Goal: Information Seeking & Learning: Learn about a topic

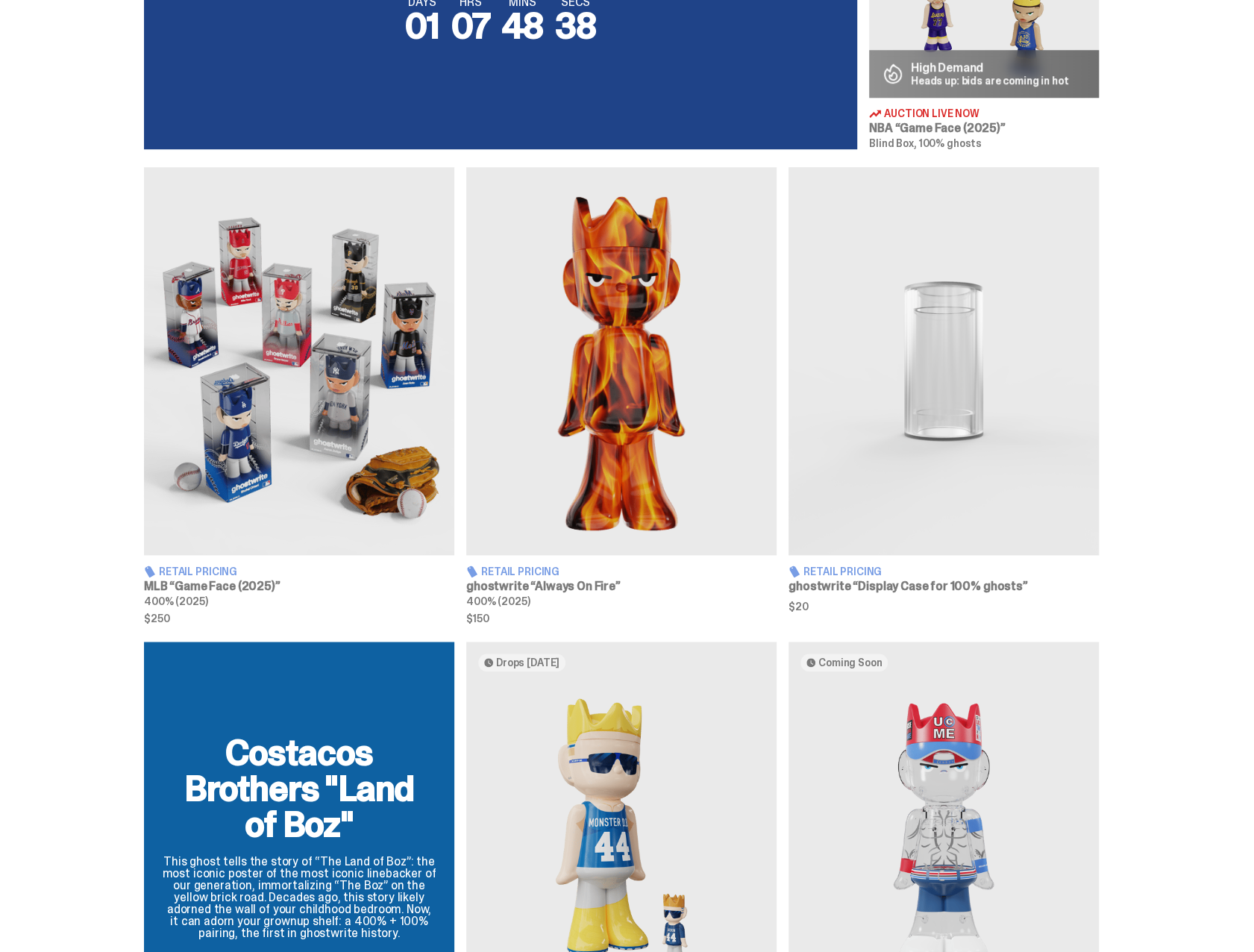
scroll to position [746, 0]
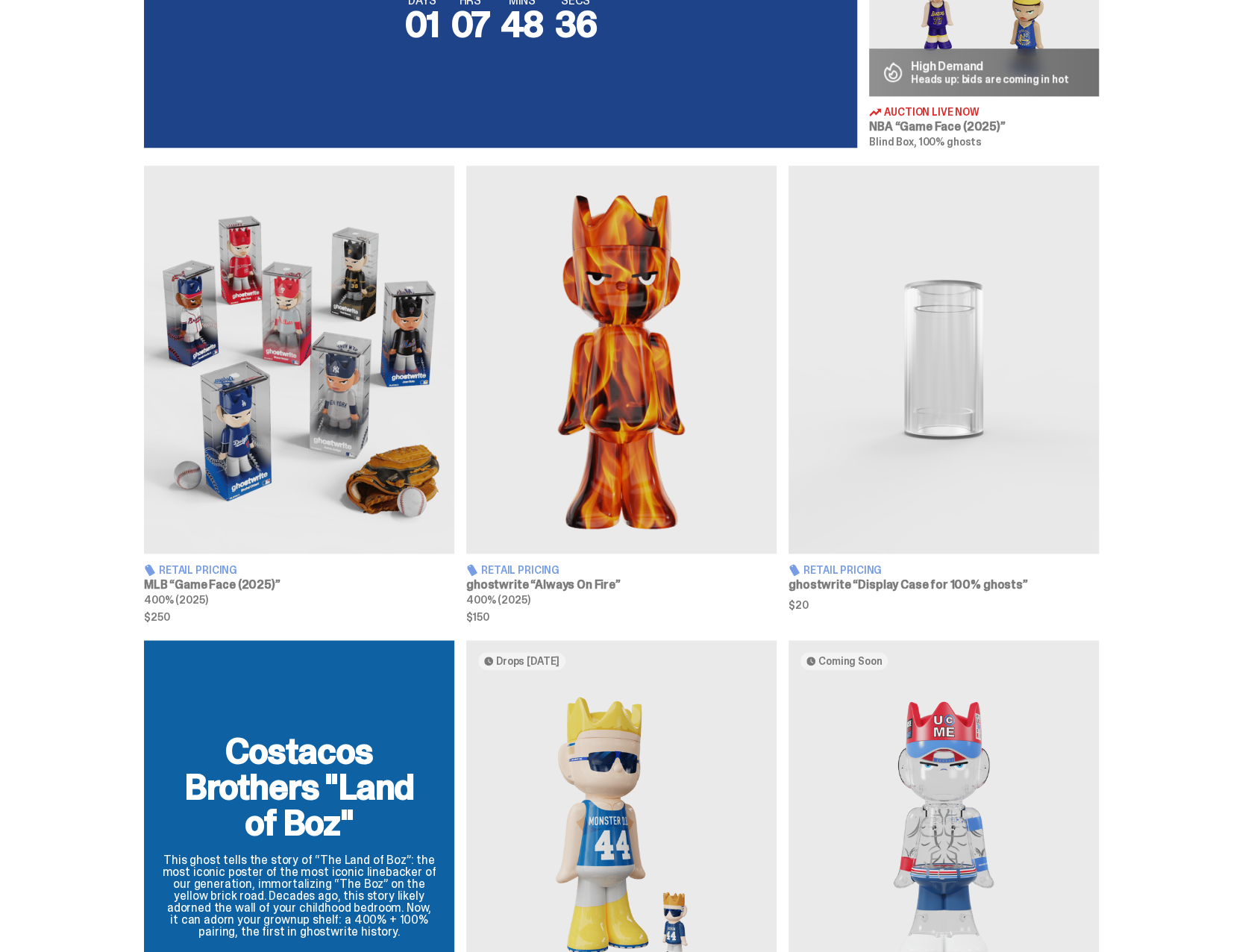
click at [253, 454] on img at bounding box center [299, 359] width 311 height 388
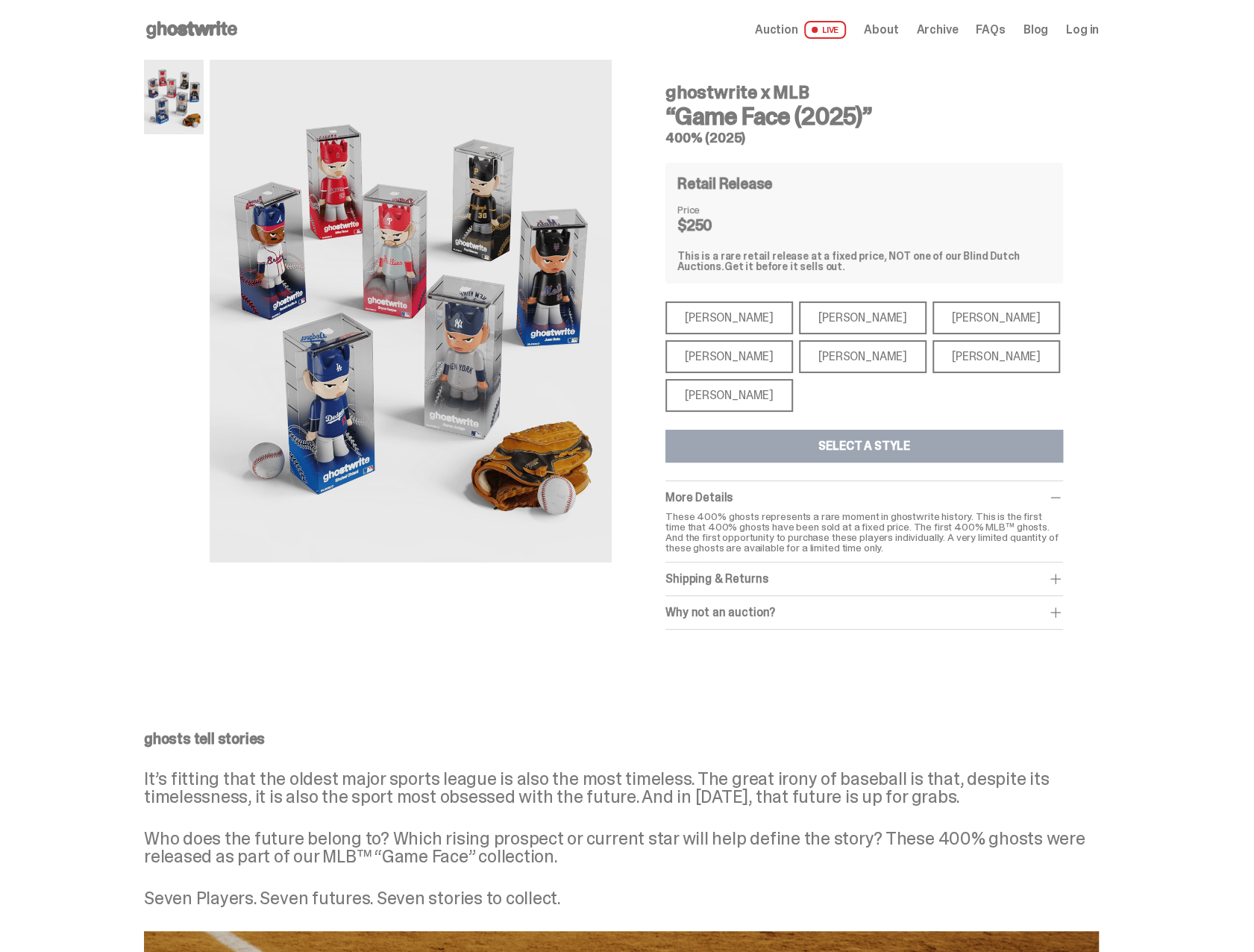
click at [708, 319] on div "[PERSON_NAME]" at bounding box center [729, 318] width 128 height 33
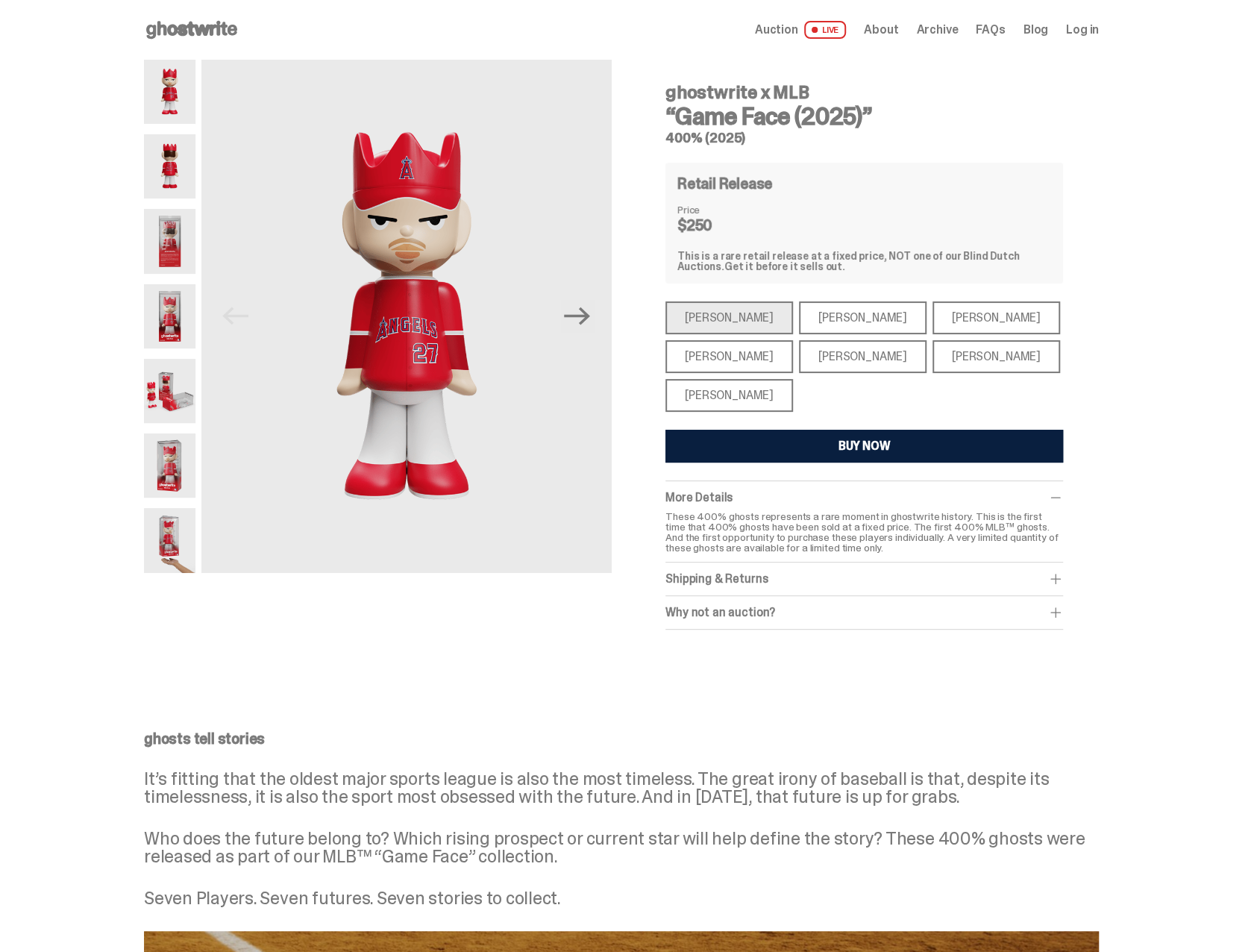
click at [804, 316] on div "[PERSON_NAME]" at bounding box center [862, 318] width 128 height 33
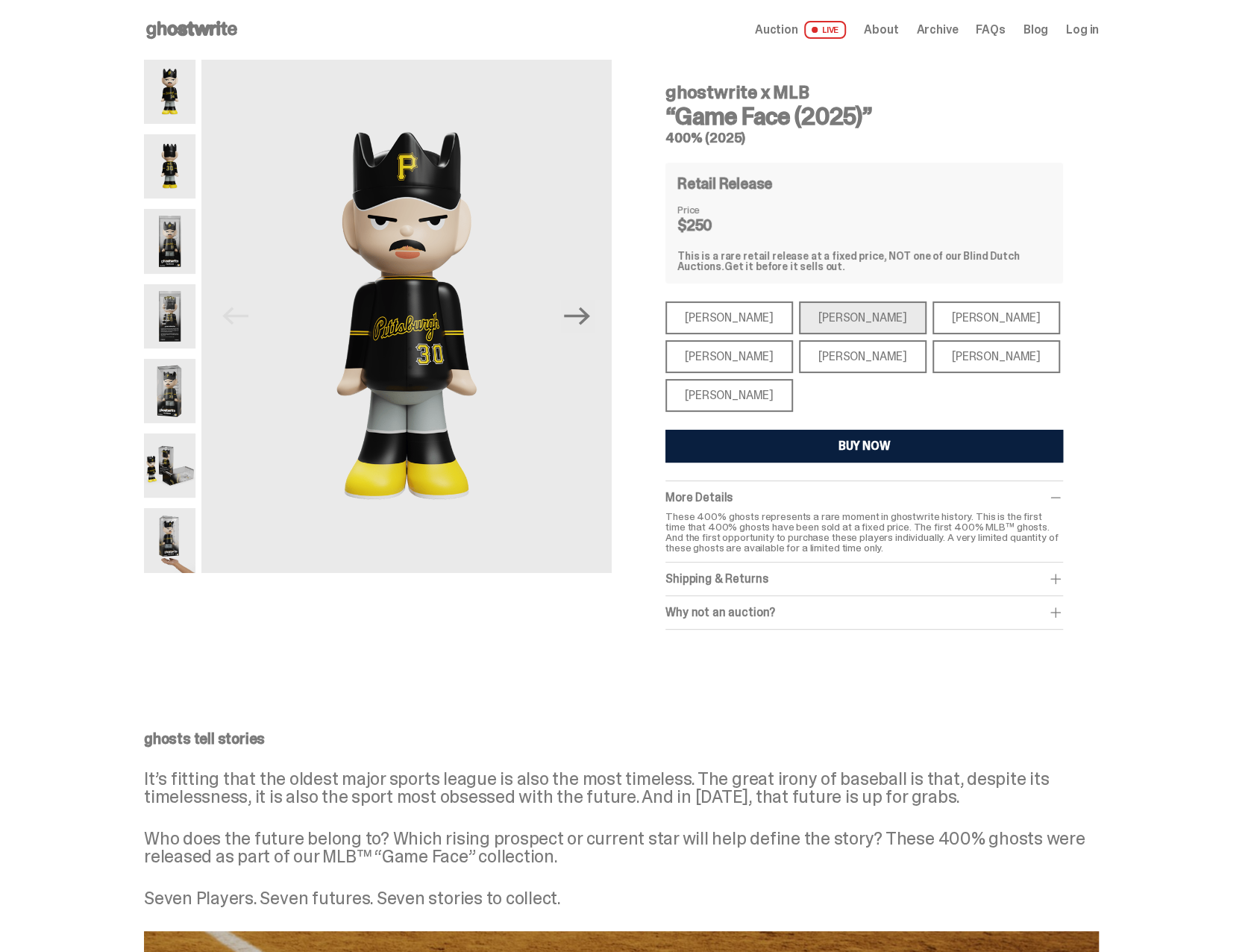
click at [933, 314] on div "[PERSON_NAME]" at bounding box center [996, 318] width 128 height 33
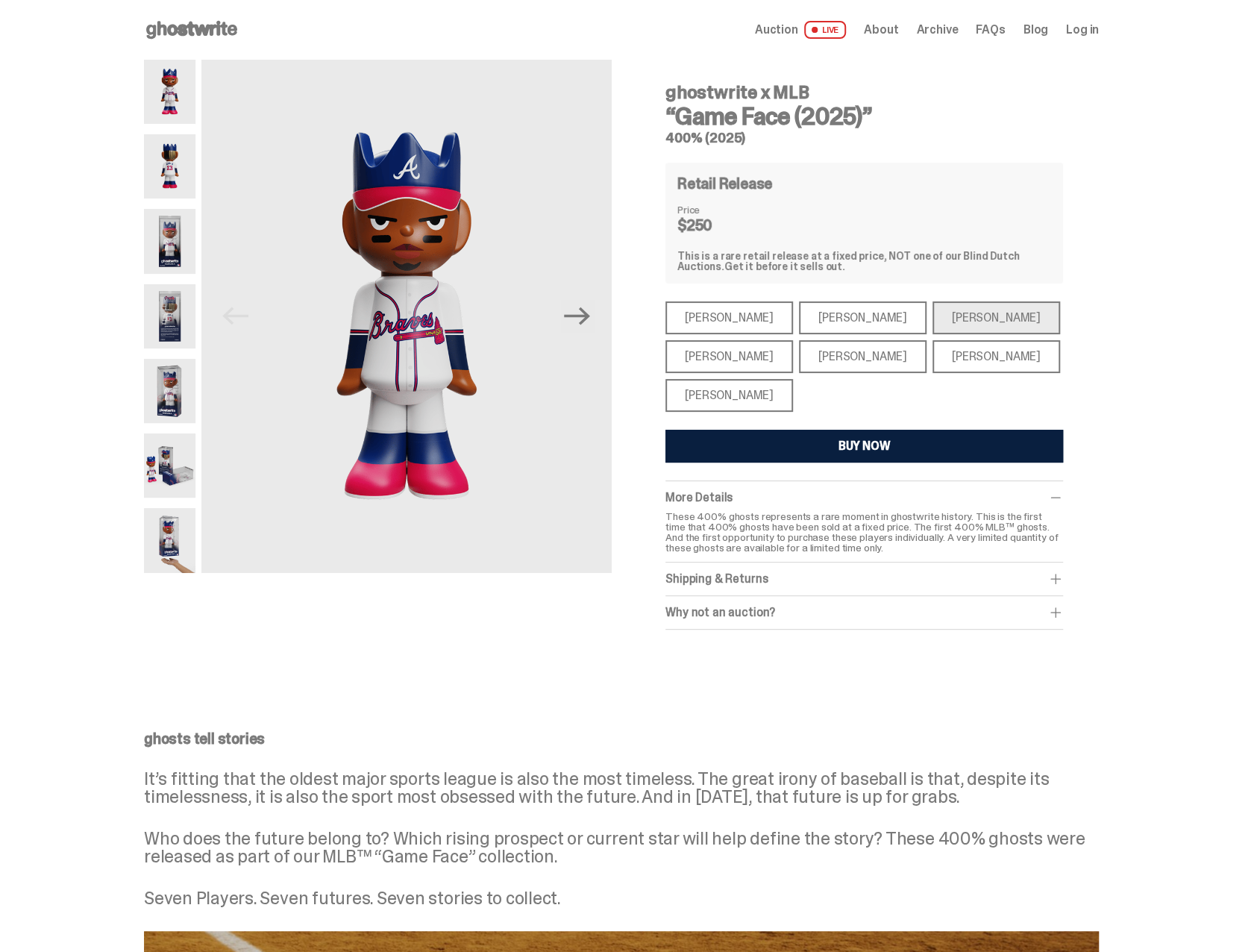
click at [849, 362] on div "[PERSON_NAME]" at bounding box center [862, 356] width 128 height 33
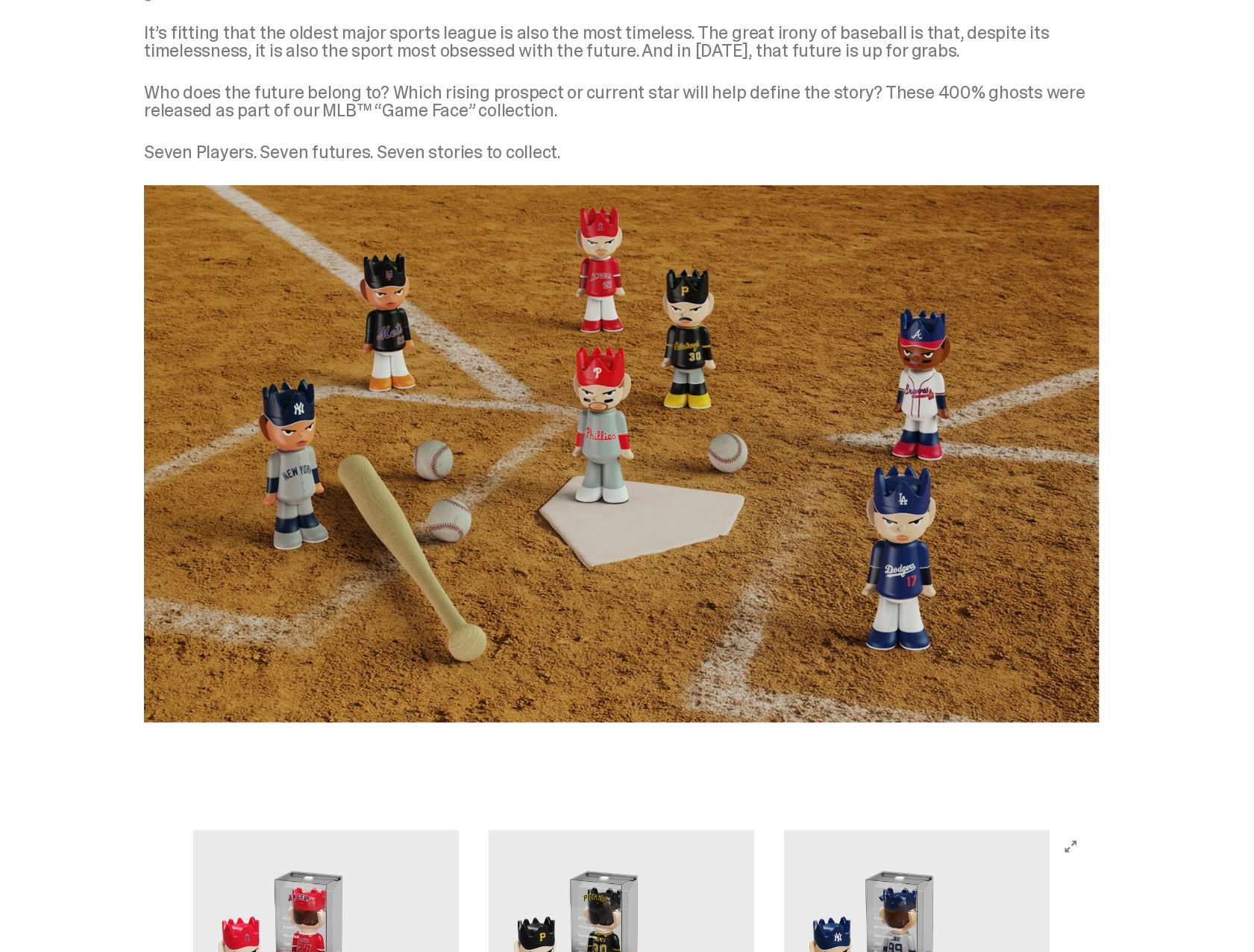
scroll to position [1269, 0]
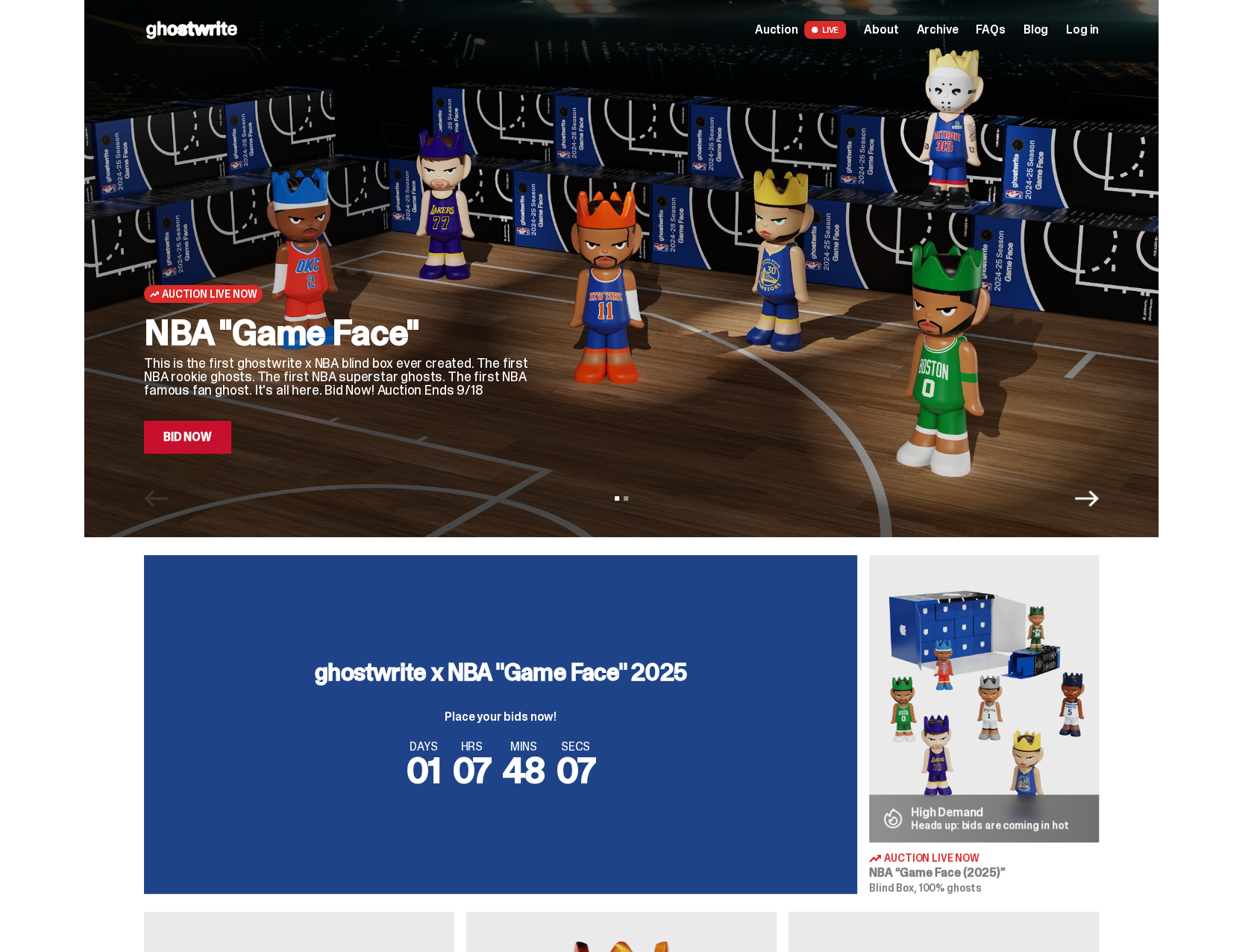
click at [1093, 502] on icon "Next" at bounding box center [1087, 498] width 24 height 24
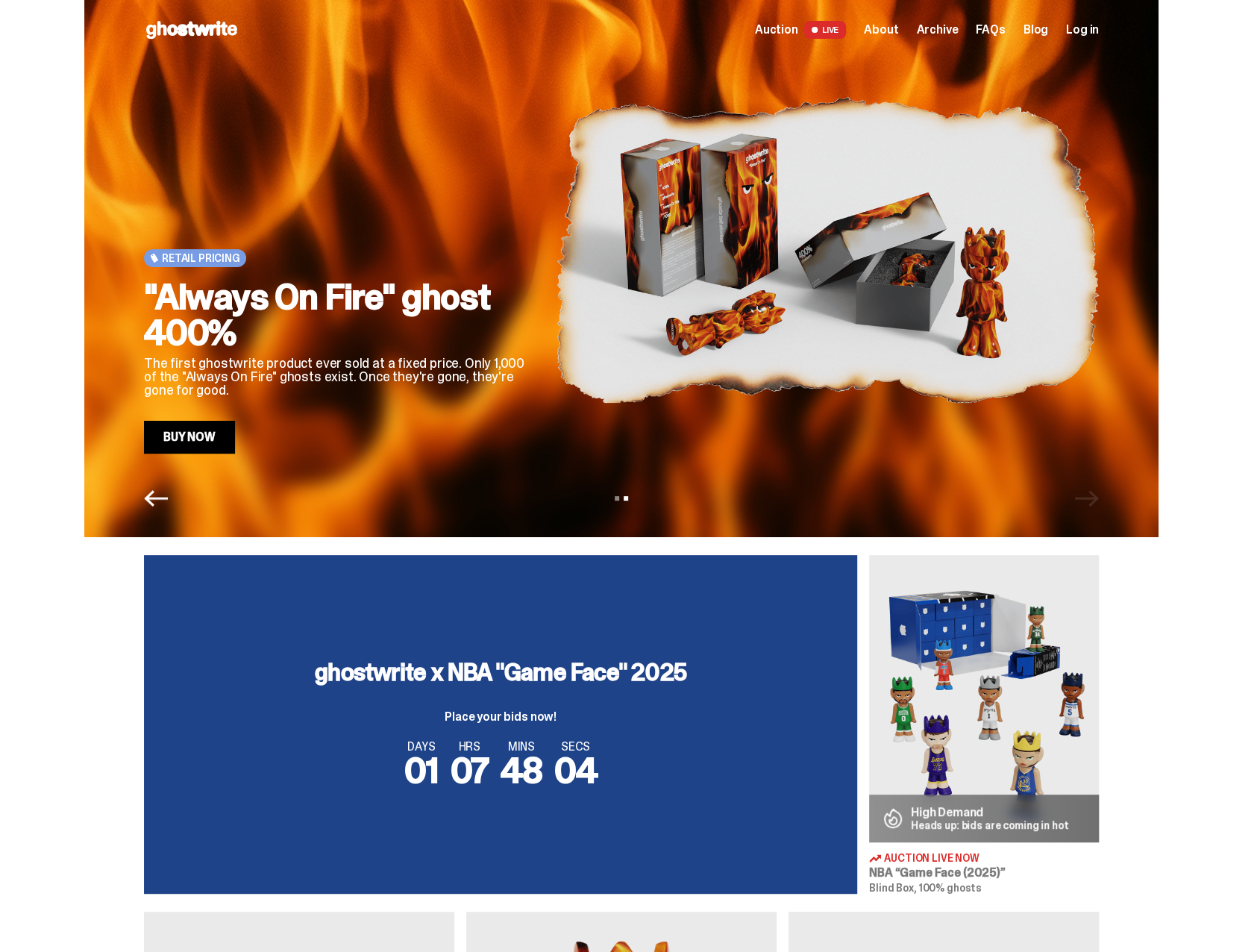
click at [837, 32] on span "LIVE" at bounding box center [825, 30] width 42 height 18
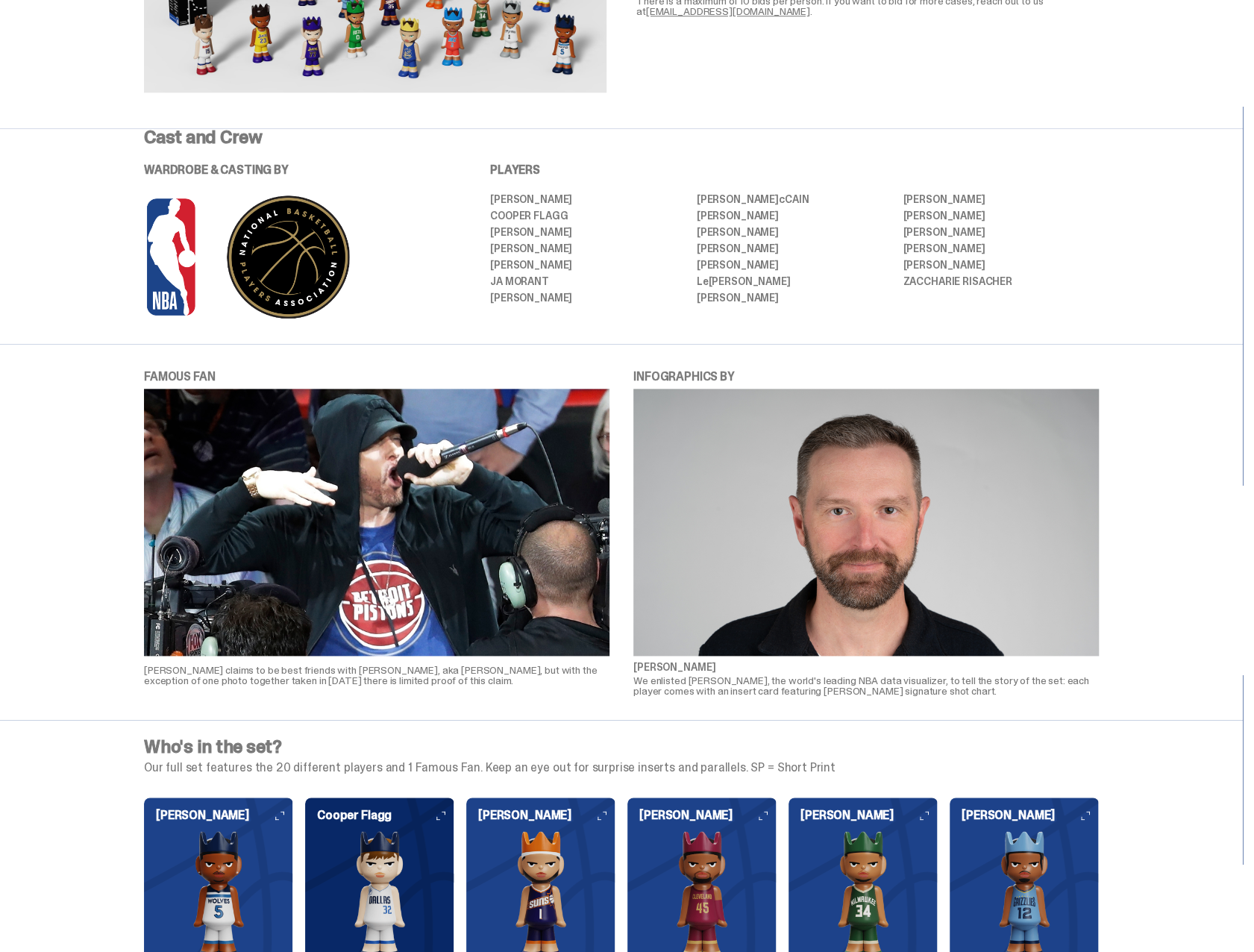
scroll to position [970, 0]
